Goal: Navigation & Orientation: Find specific page/section

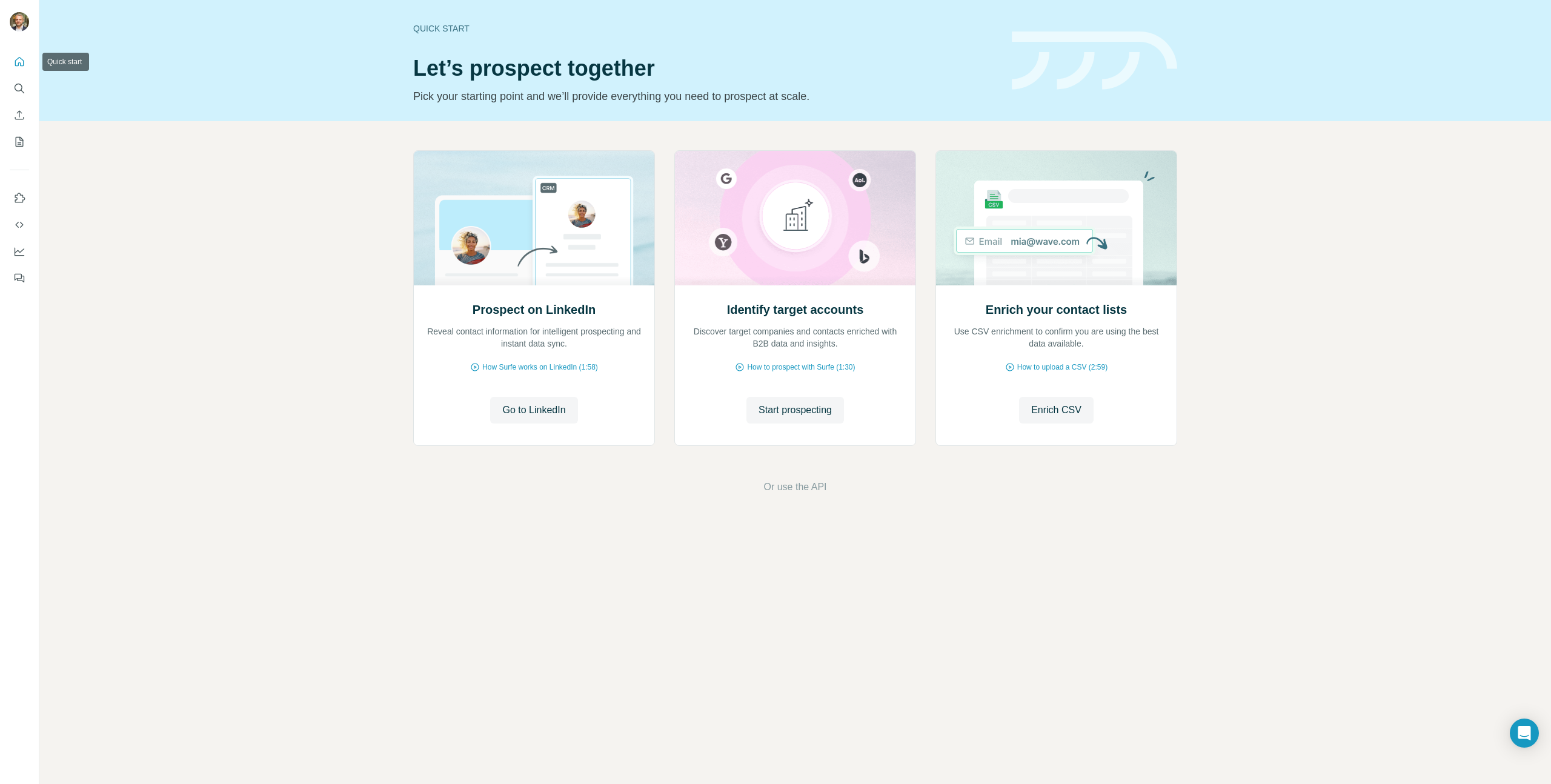
click at [22, 59] on icon "Quick start" at bounding box center [20, 61] width 12 height 12
click at [15, 113] on icon "Enrich CSV" at bounding box center [20, 115] width 12 height 12
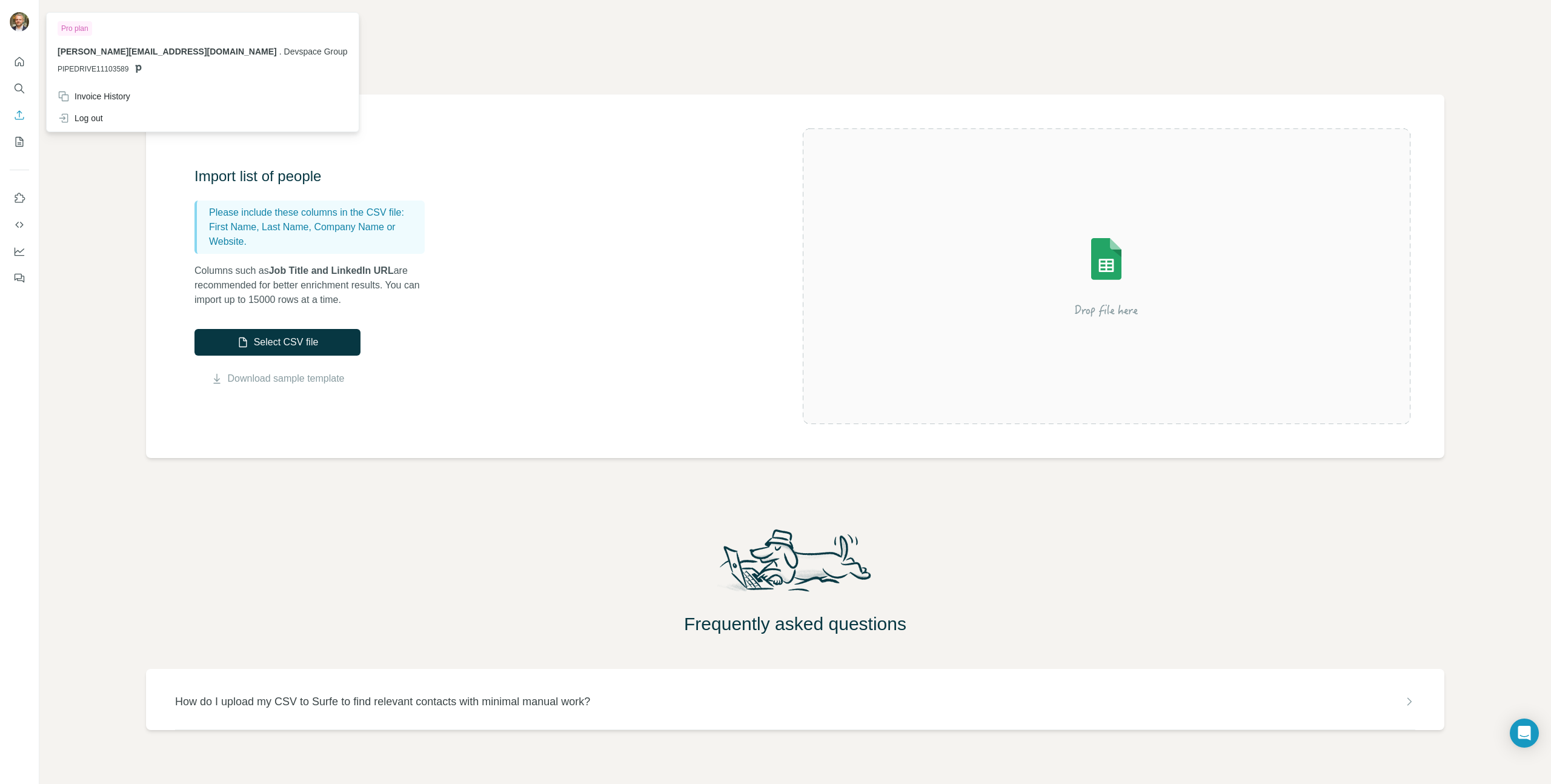
click at [117, 55] on span "[PERSON_NAME][EMAIL_ADDRESS][DOMAIN_NAME]" at bounding box center [167, 52] width 219 height 10
click at [284, 47] on span "Devspace Group" at bounding box center [315, 52] width 63 height 10
click at [88, 55] on span "[PERSON_NAME][EMAIL_ADDRESS][DOMAIN_NAME]" at bounding box center [167, 52] width 219 height 10
click at [284, 49] on span "Devspace Group" at bounding box center [315, 52] width 63 height 10
click at [284, 52] on span "Devspace Group" at bounding box center [315, 52] width 63 height 10
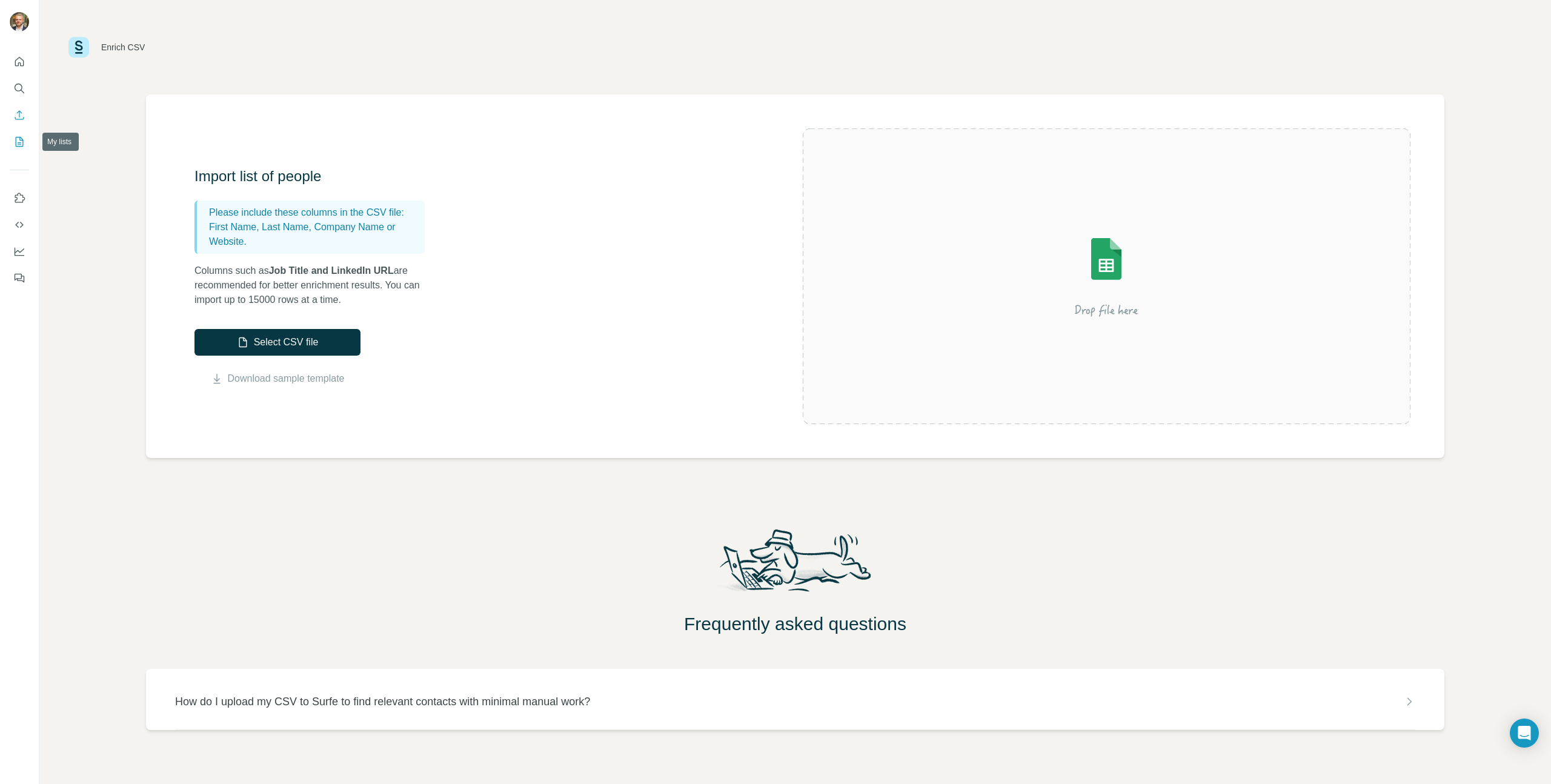
click at [19, 143] on icon "My lists" at bounding box center [20, 140] width 6 height 8
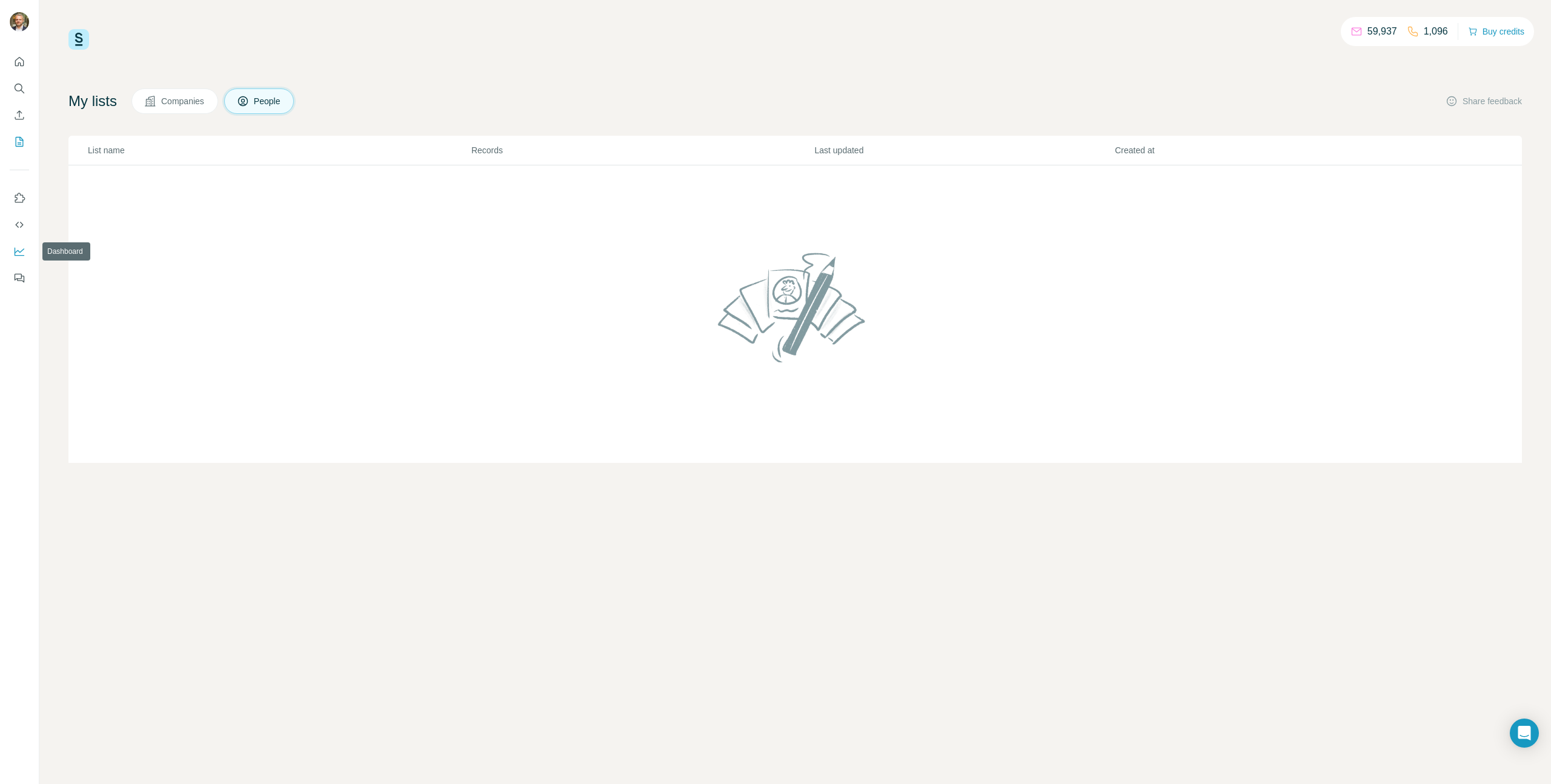
click at [18, 253] on icon "Dashboard" at bounding box center [20, 252] width 12 height 12
